Goal: Transaction & Acquisition: Subscribe to service/newsletter

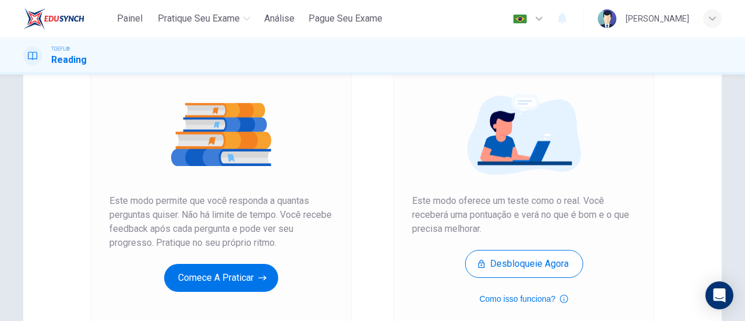
scroll to position [233, 0]
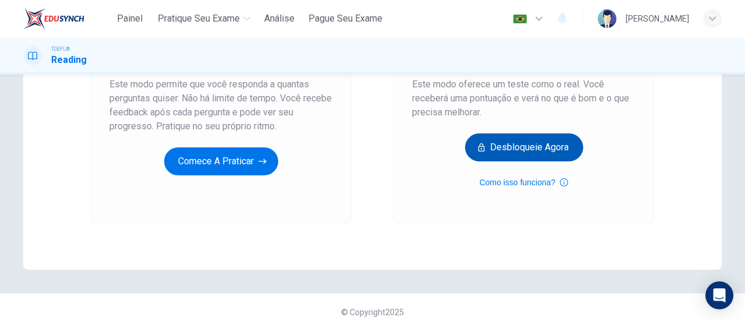
click at [505, 149] on button "Desbloqueie agora" at bounding box center [524, 147] width 118 height 28
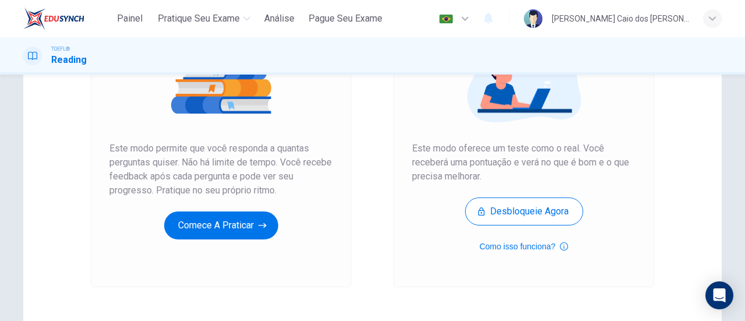
scroll to position [175, 0]
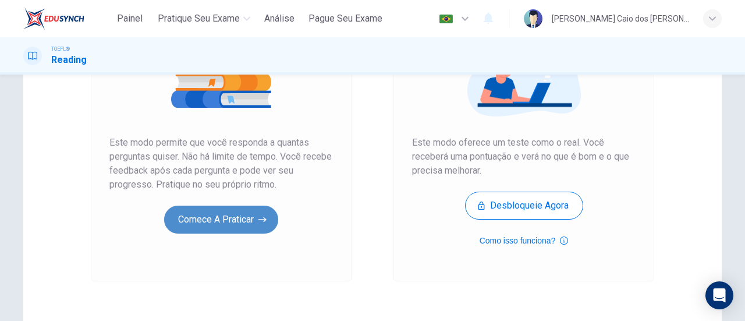
click at [236, 224] on button "Comece a praticar" at bounding box center [221, 220] width 114 height 28
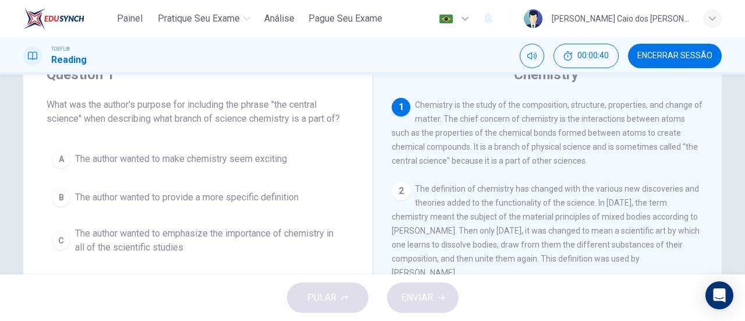
scroll to position [52, 0]
